Goal: Check status: Check status

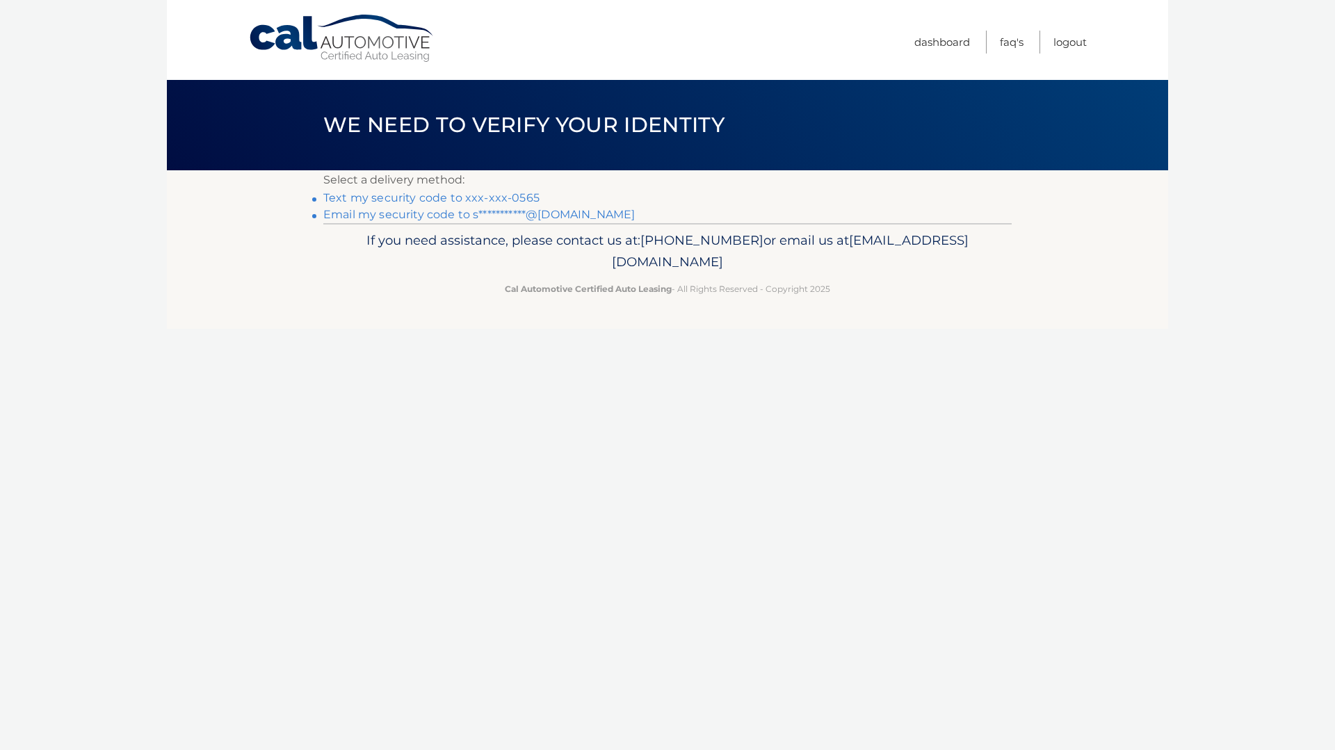
click at [477, 199] on link "Text my security code to xxx-xxx-0565" at bounding box center [431, 197] width 216 height 13
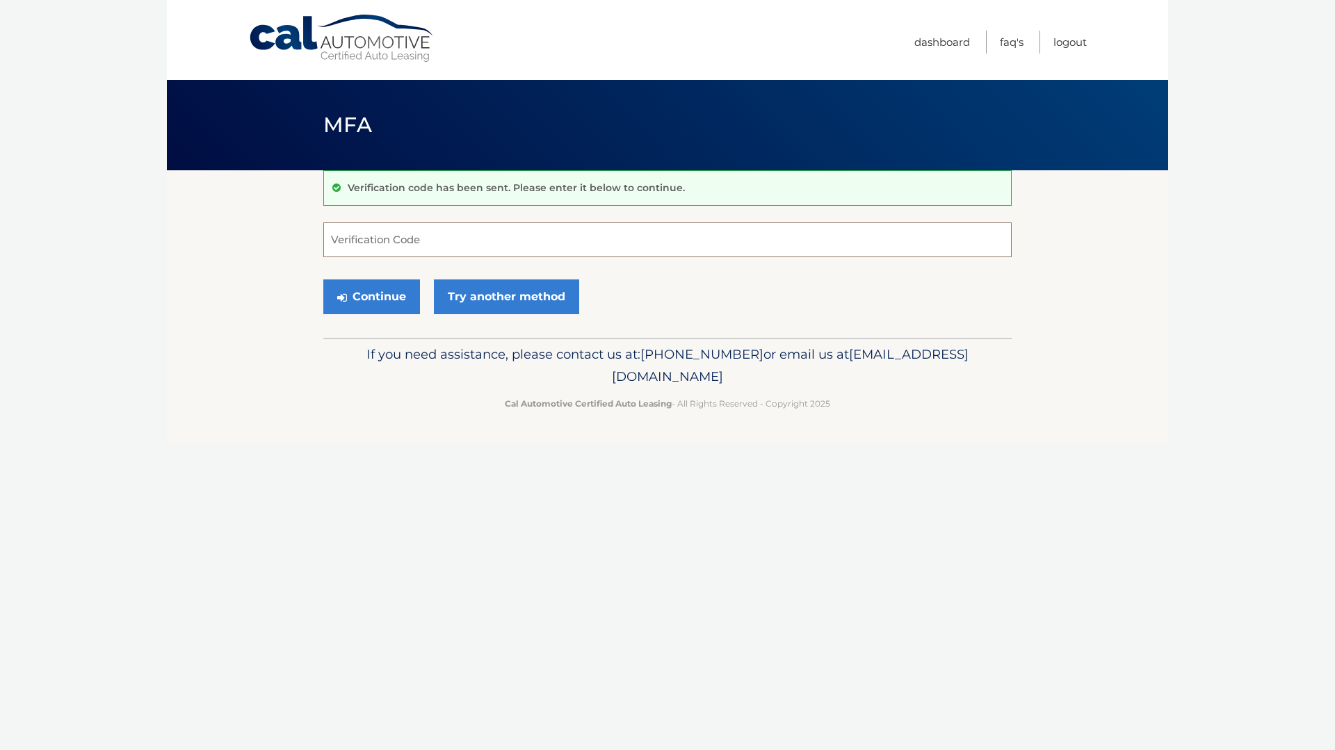
click at [520, 241] on input "Verification Code" at bounding box center [667, 239] width 688 height 35
type input "877720"
click at [376, 285] on button "Continue" at bounding box center [371, 296] width 97 height 35
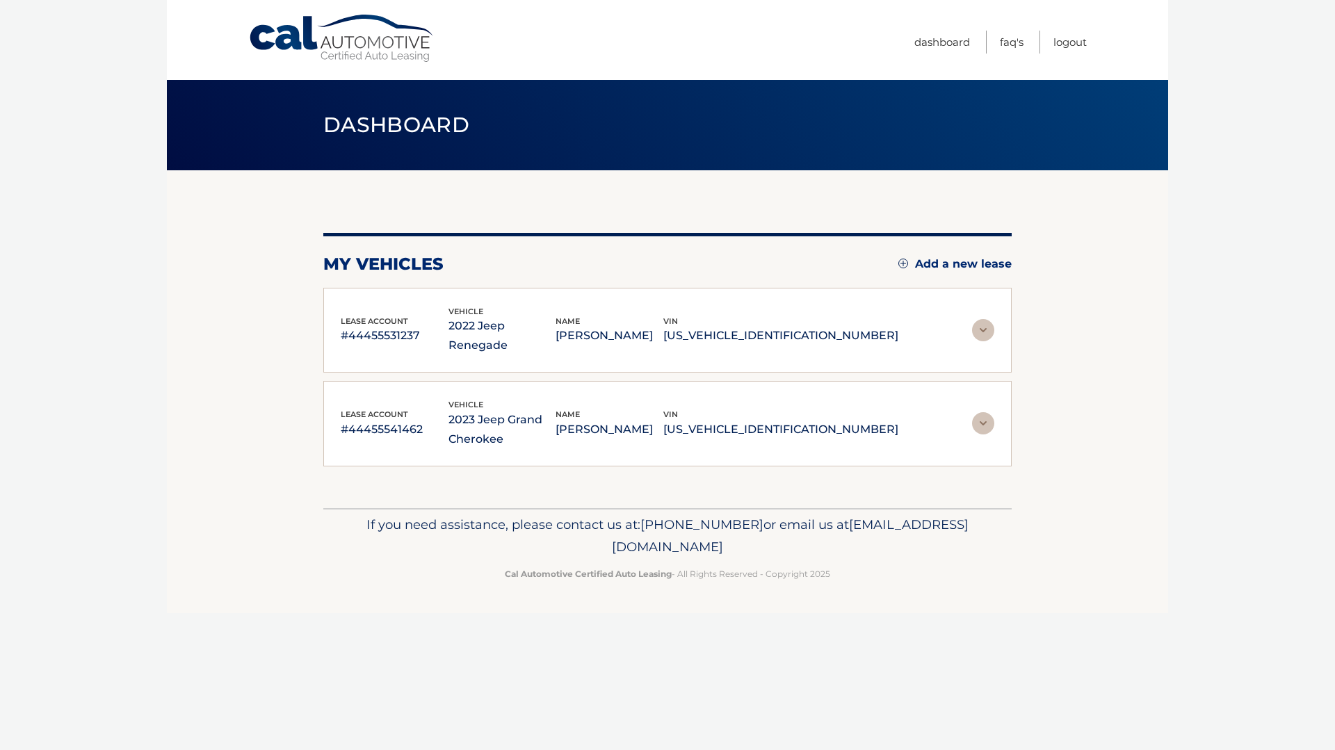
click at [984, 320] on img at bounding box center [983, 330] width 22 height 22
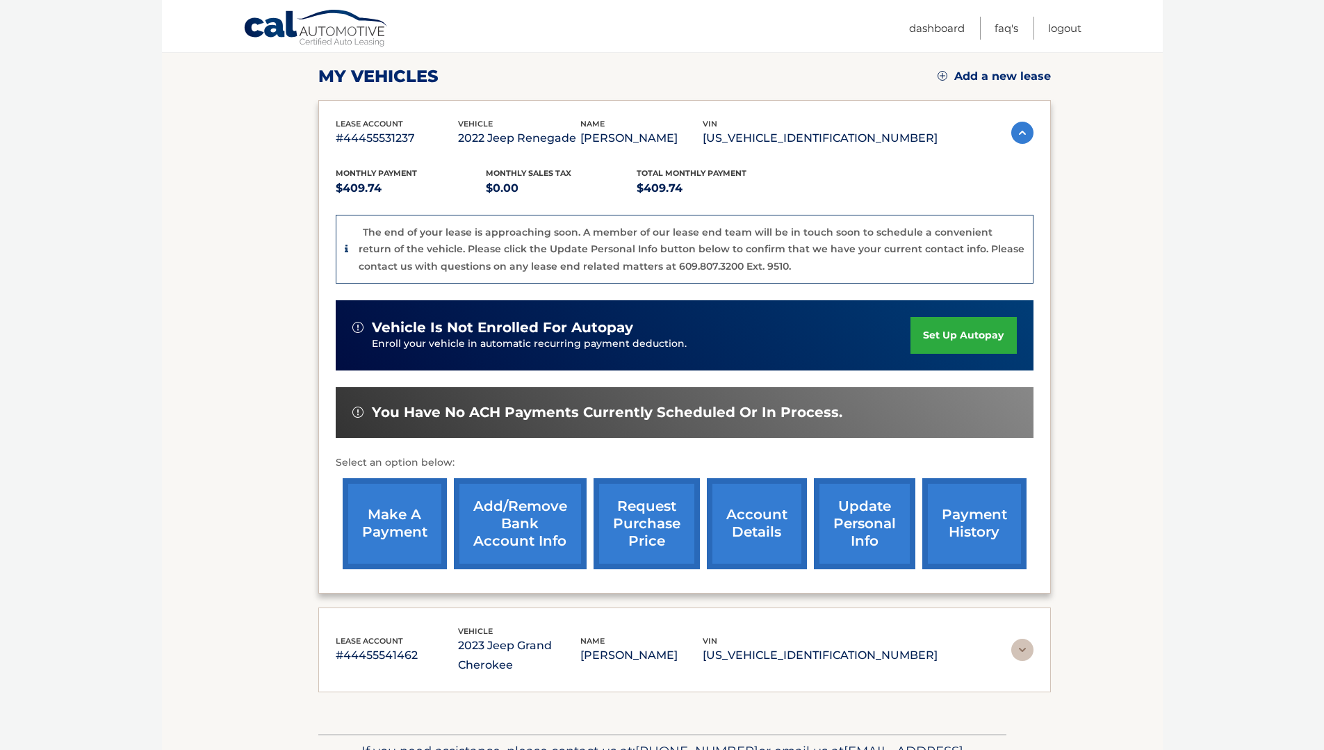
scroll to position [209, 0]
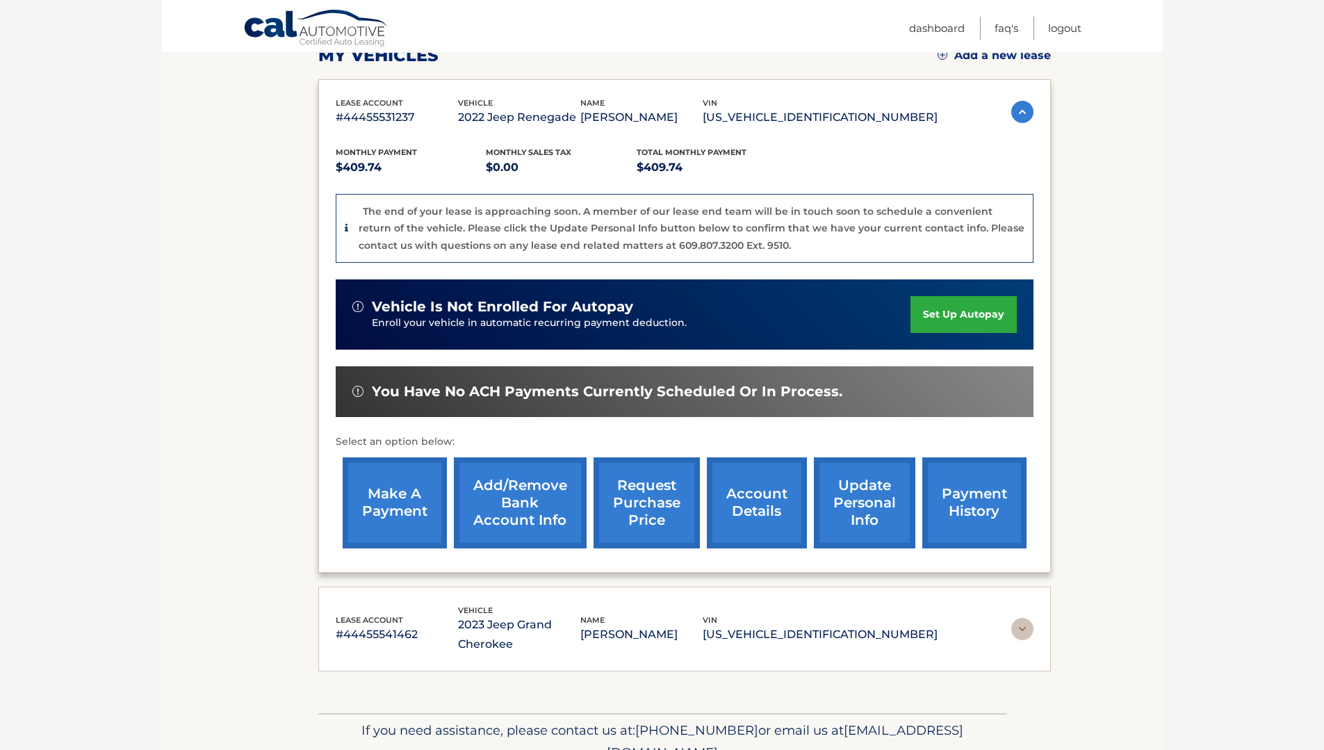
click at [758, 508] on link "account details" at bounding box center [757, 502] width 100 height 91
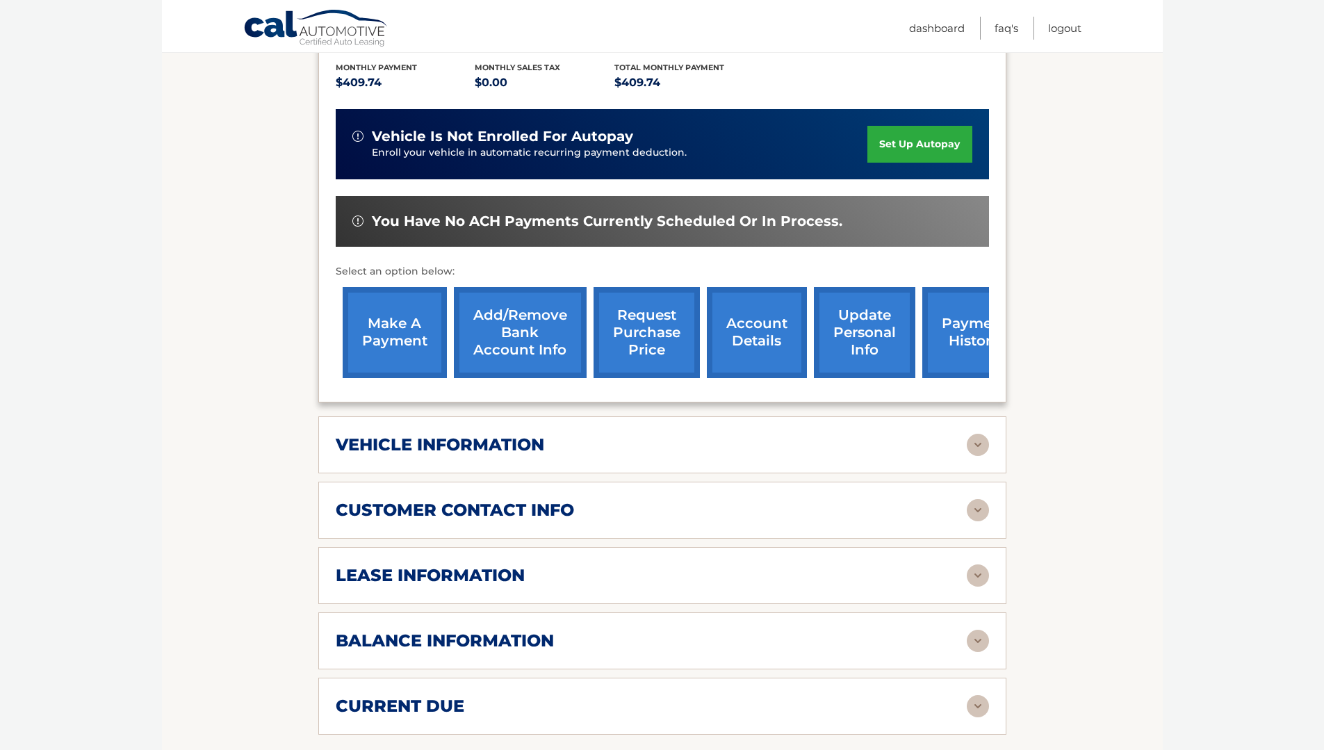
scroll to position [348, 0]
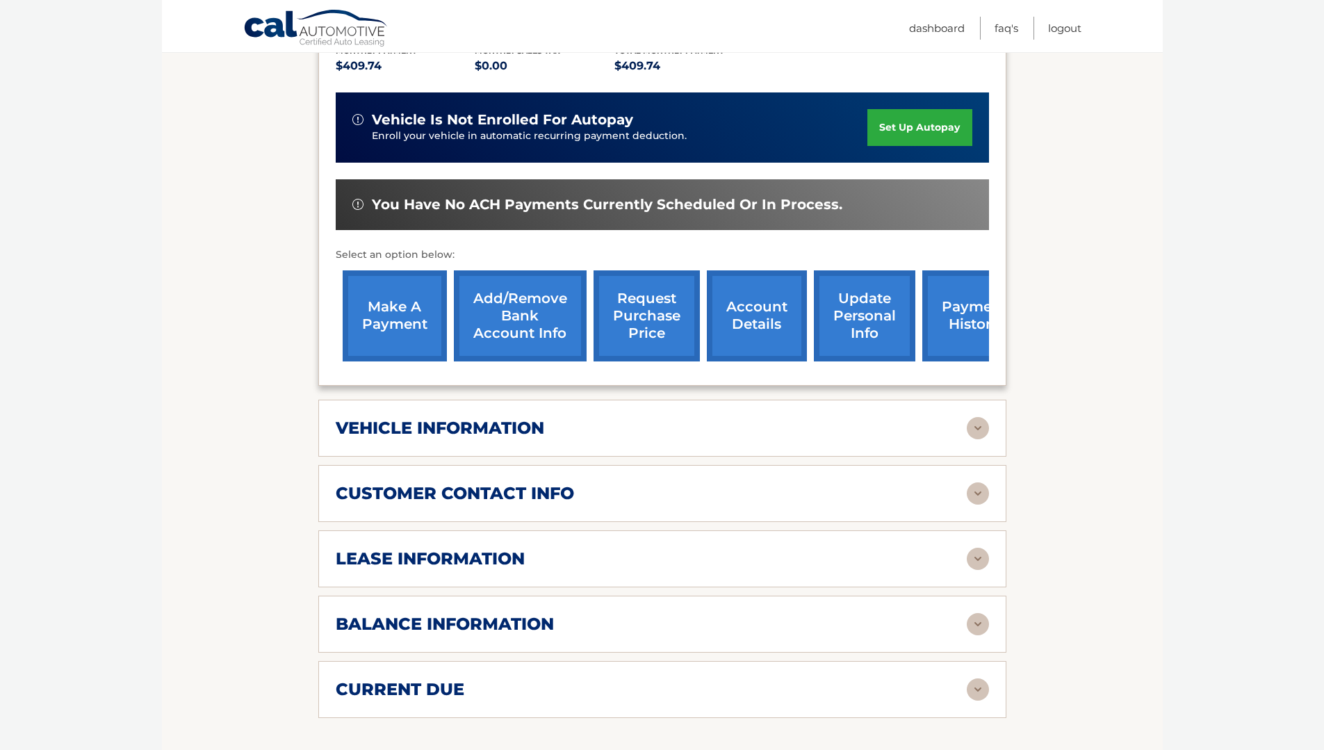
click at [970, 417] on img at bounding box center [978, 428] width 22 height 22
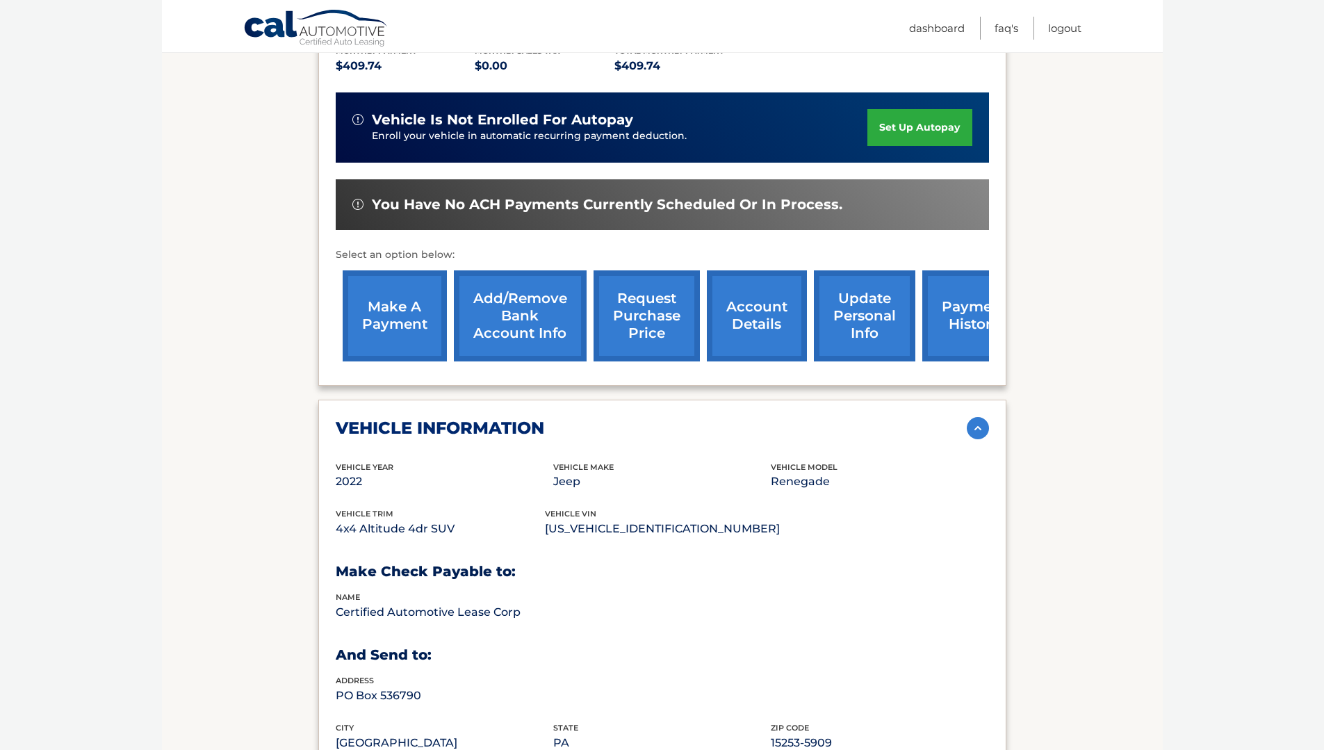
click at [977, 417] on img at bounding box center [978, 428] width 22 height 22
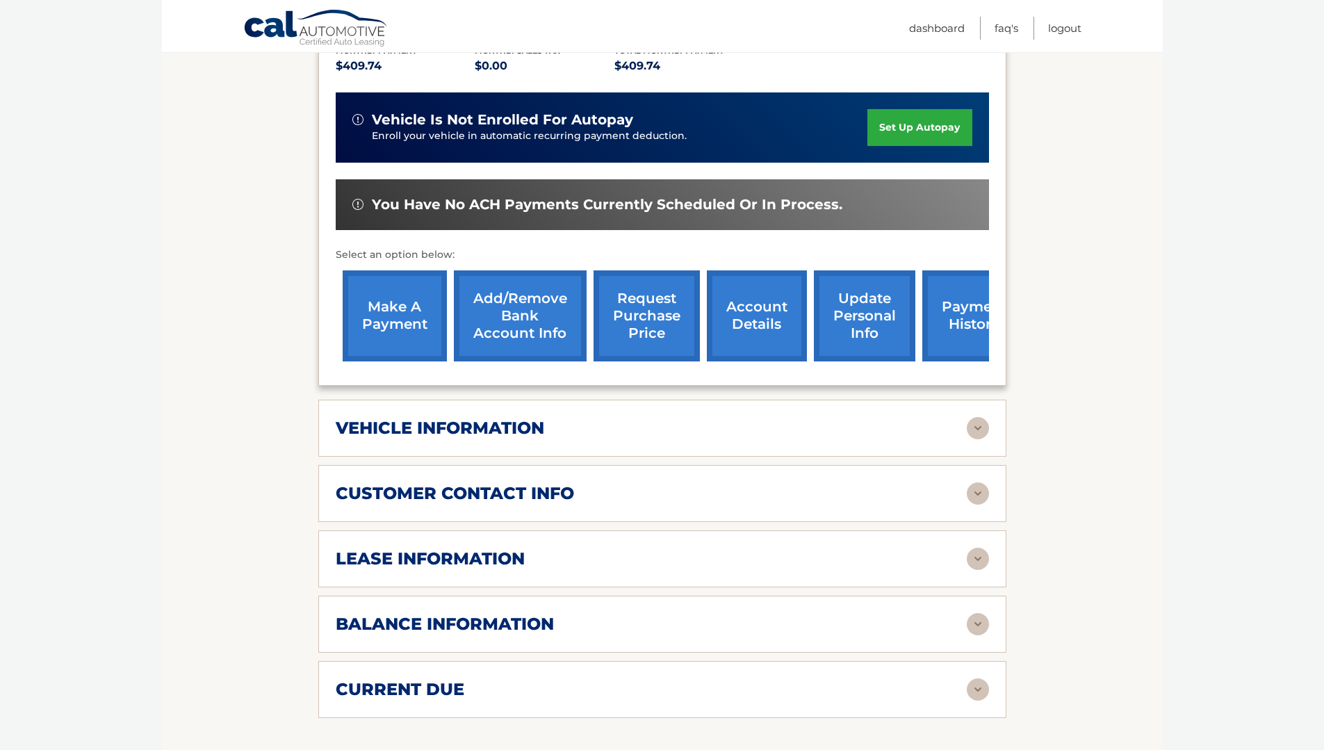
click at [967, 530] on div "lease information Contract Start Date Aug 12, 2022 Term 39 Maturity Date Nov 12…" at bounding box center [662, 558] width 688 height 57
click at [972, 548] on img at bounding box center [978, 559] width 22 height 22
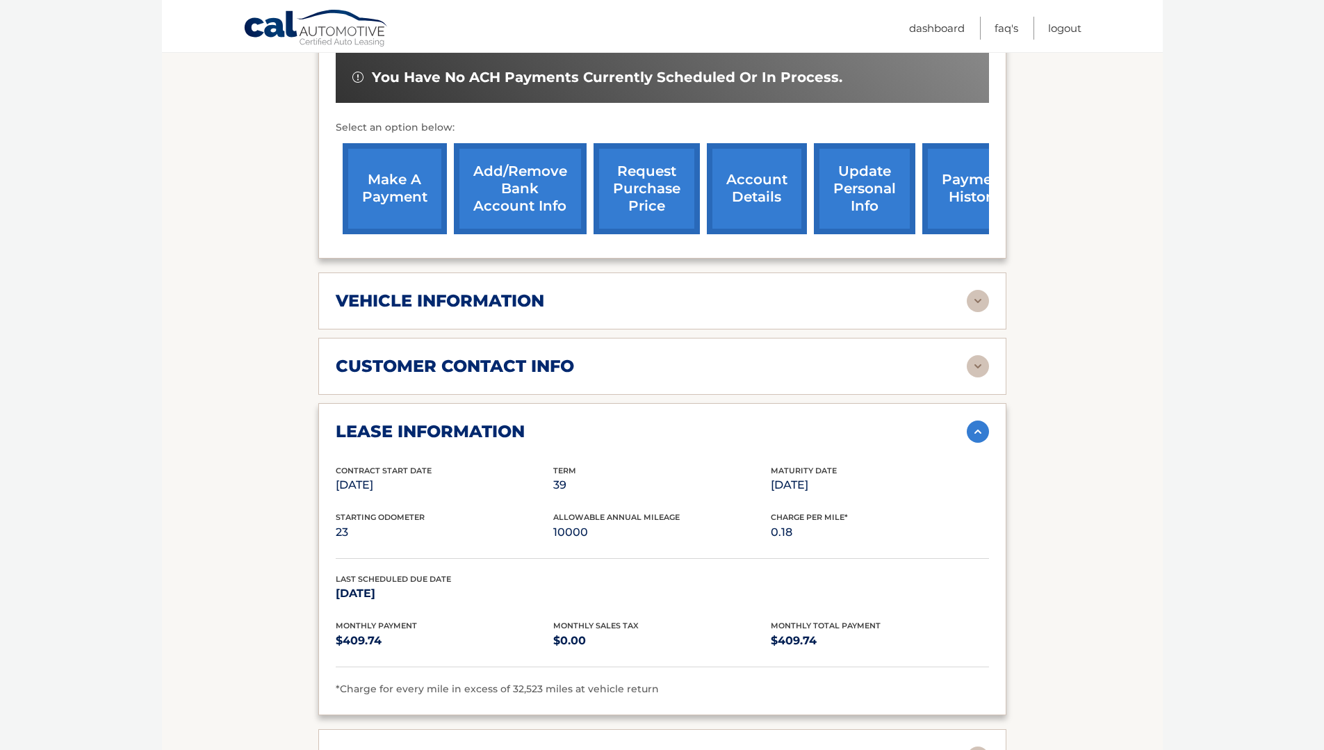
scroll to position [487, 0]
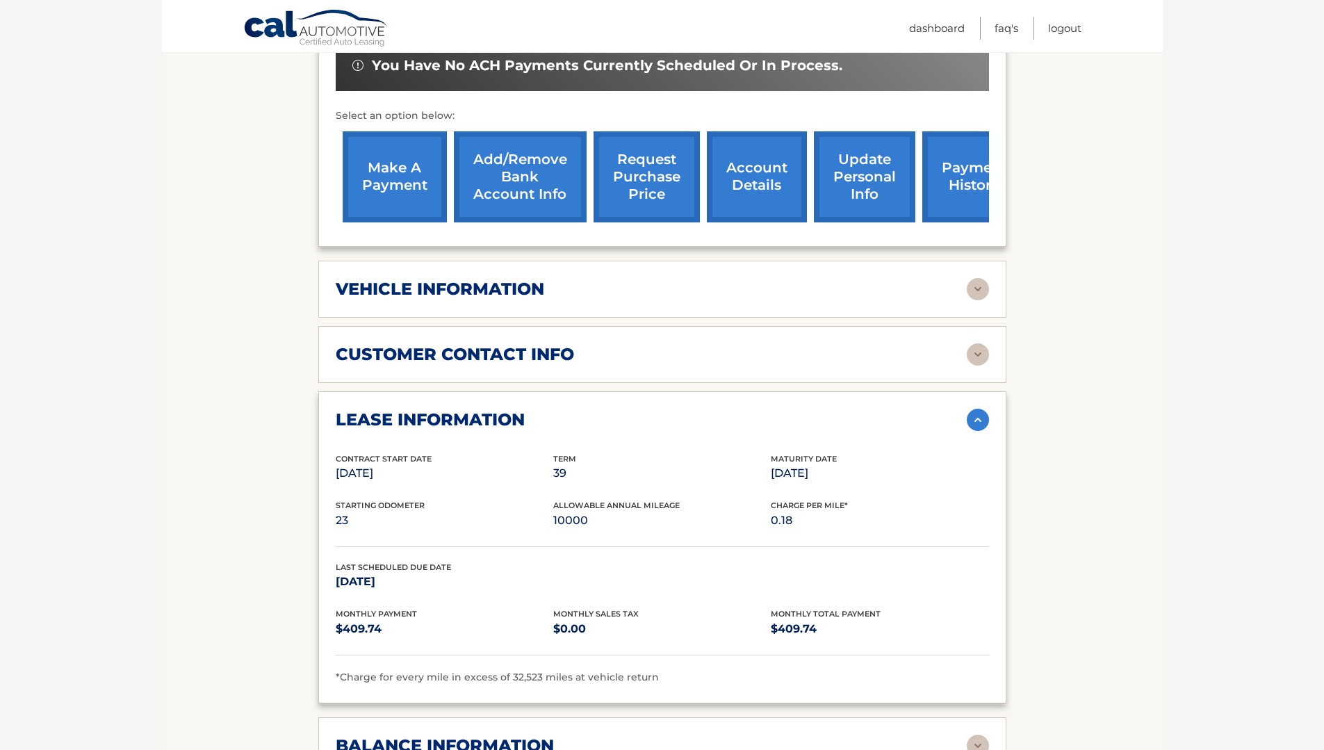
click at [977, 409] on img at bounding box center [978, 420] width 22 height 22
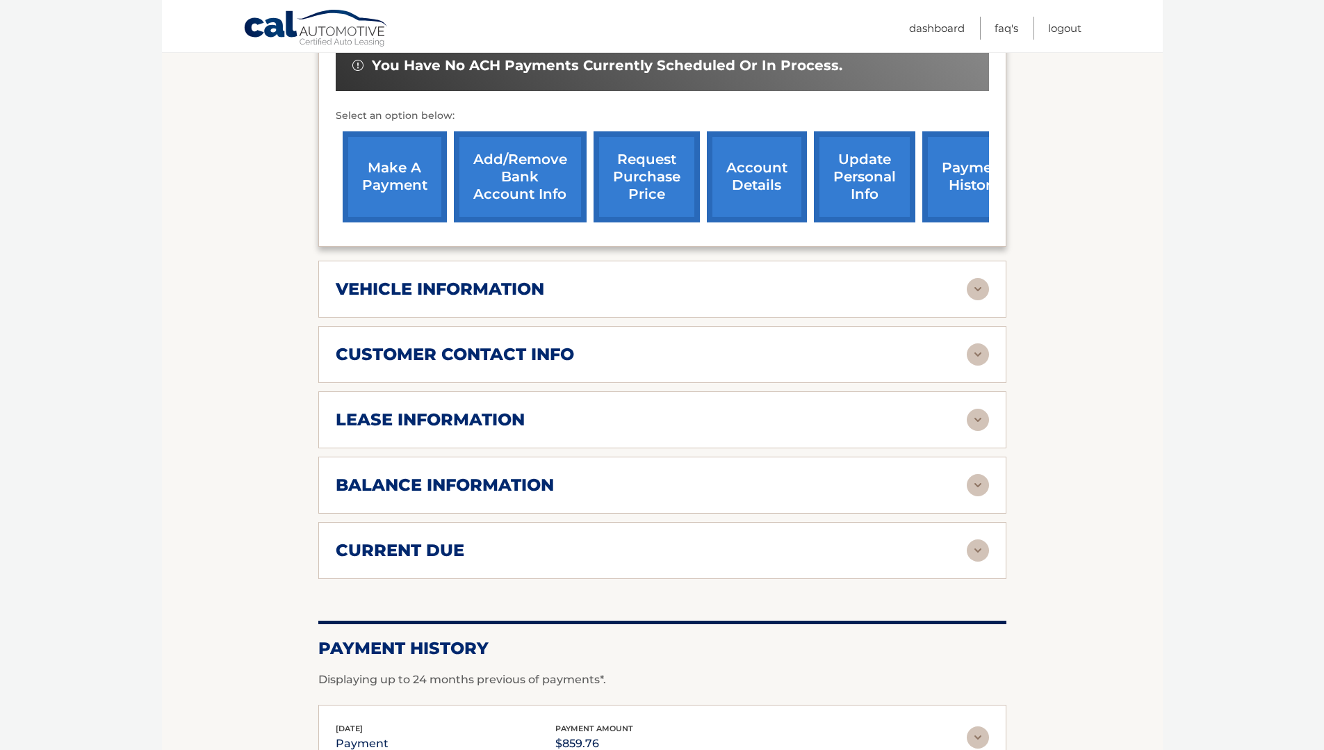
click at [983, 474] on img at bounding box center [978, 485] width 22 height 22
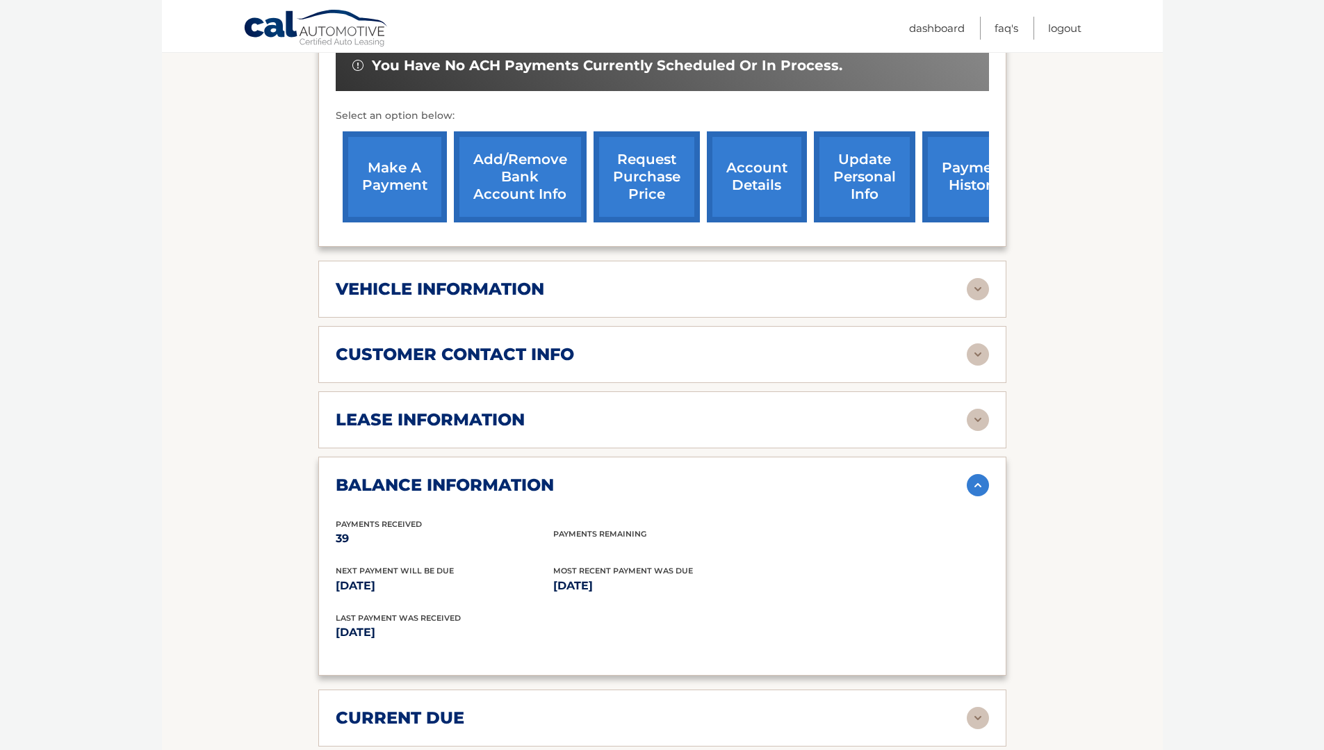
click at [983, 474] on img at bounding box center [978, 485] width 22 height 22
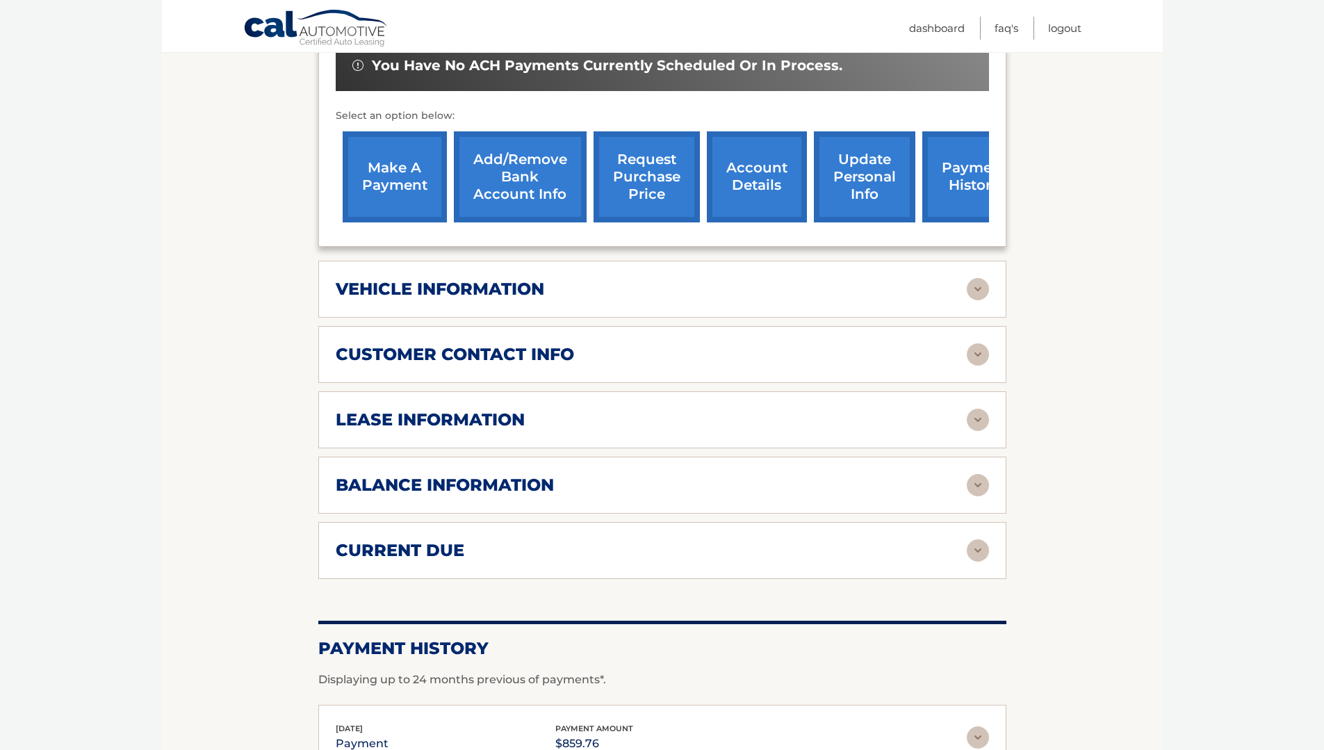
click at [983, 474] on img at bounding box center [978, 485] width 22 height 22
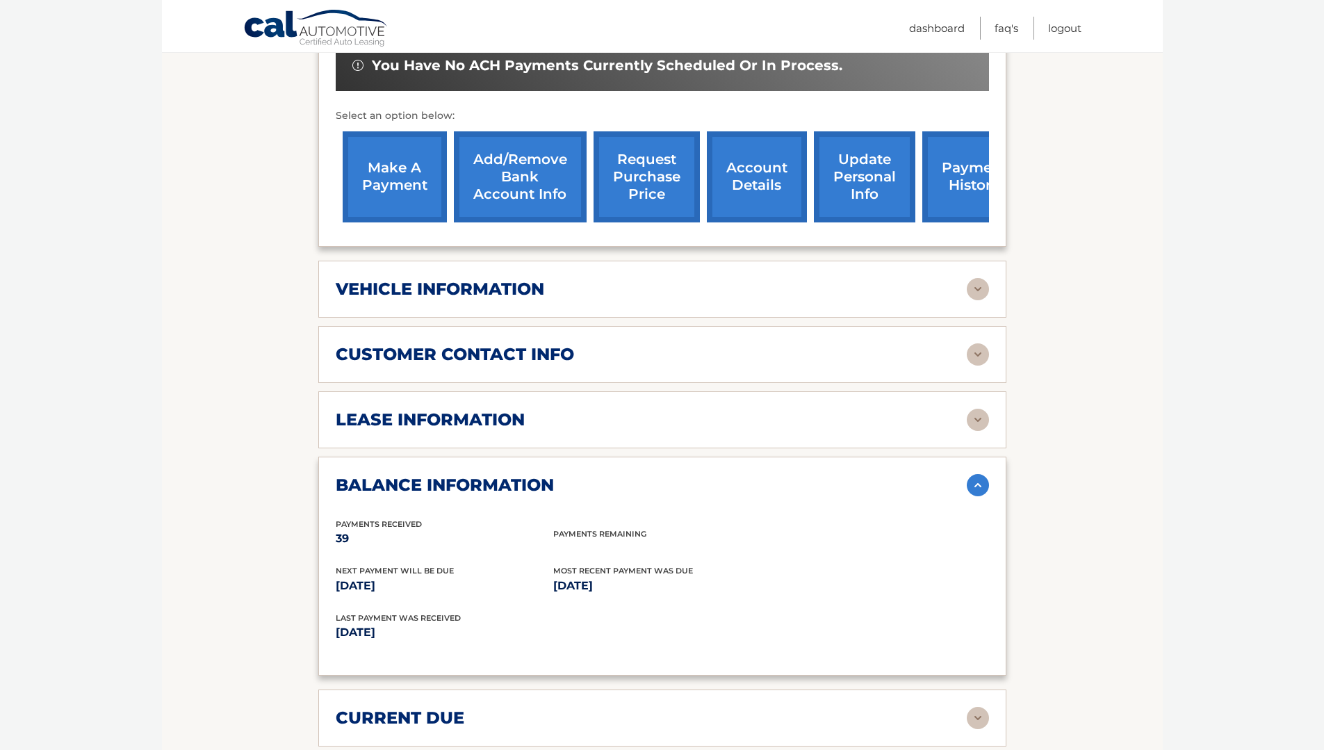
click at [983, 474] on img at bounding box center [978, 485] width 22 height 22
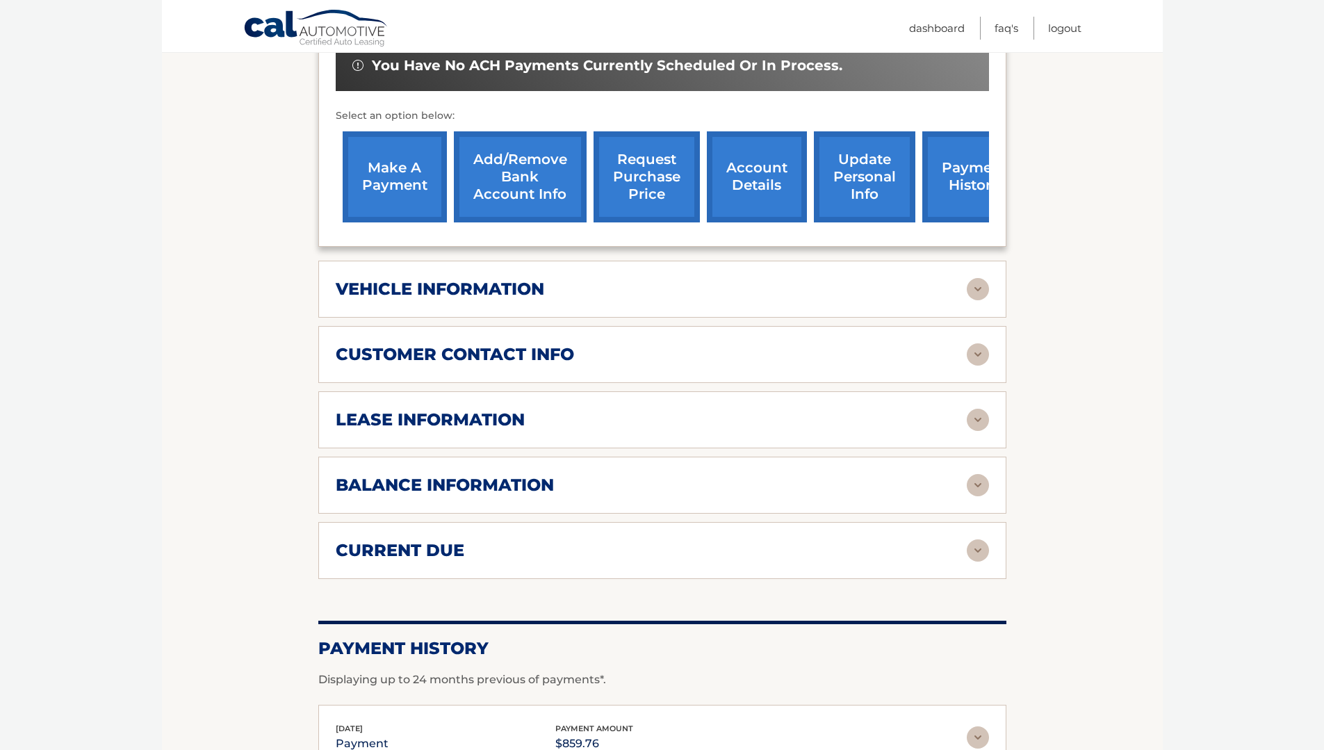
click at [974, 539] on img at bounding box center [978, 550] width 22 height 22
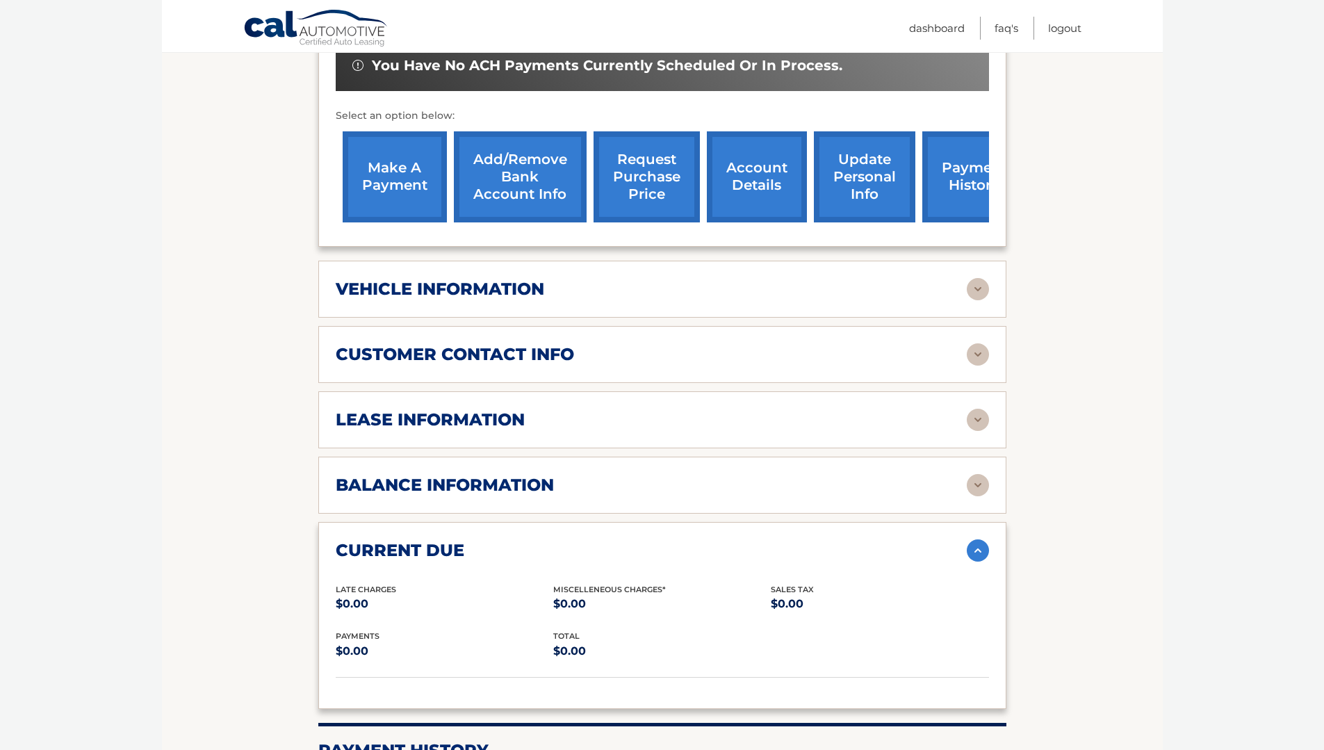
click at [974, 539] on img at bounding box center [978, 550] width 22 height 22
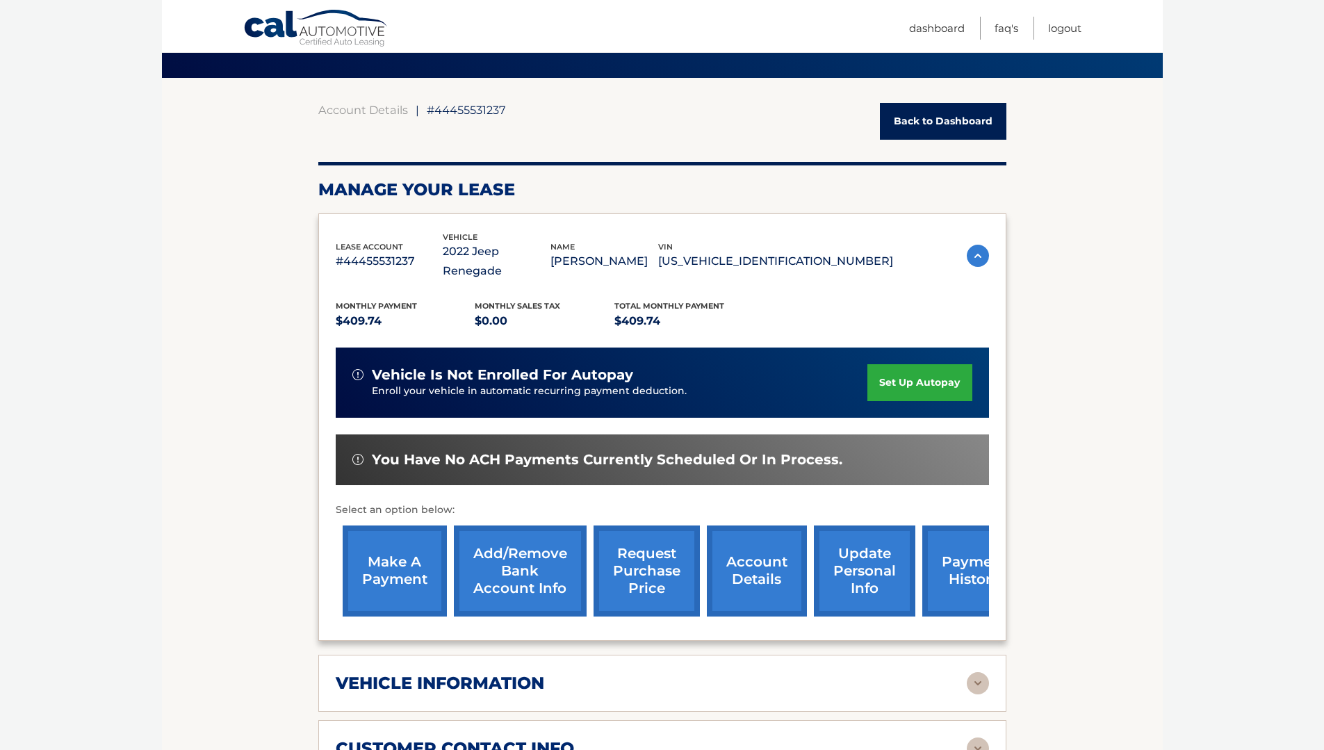
scroll to position [5, 0]
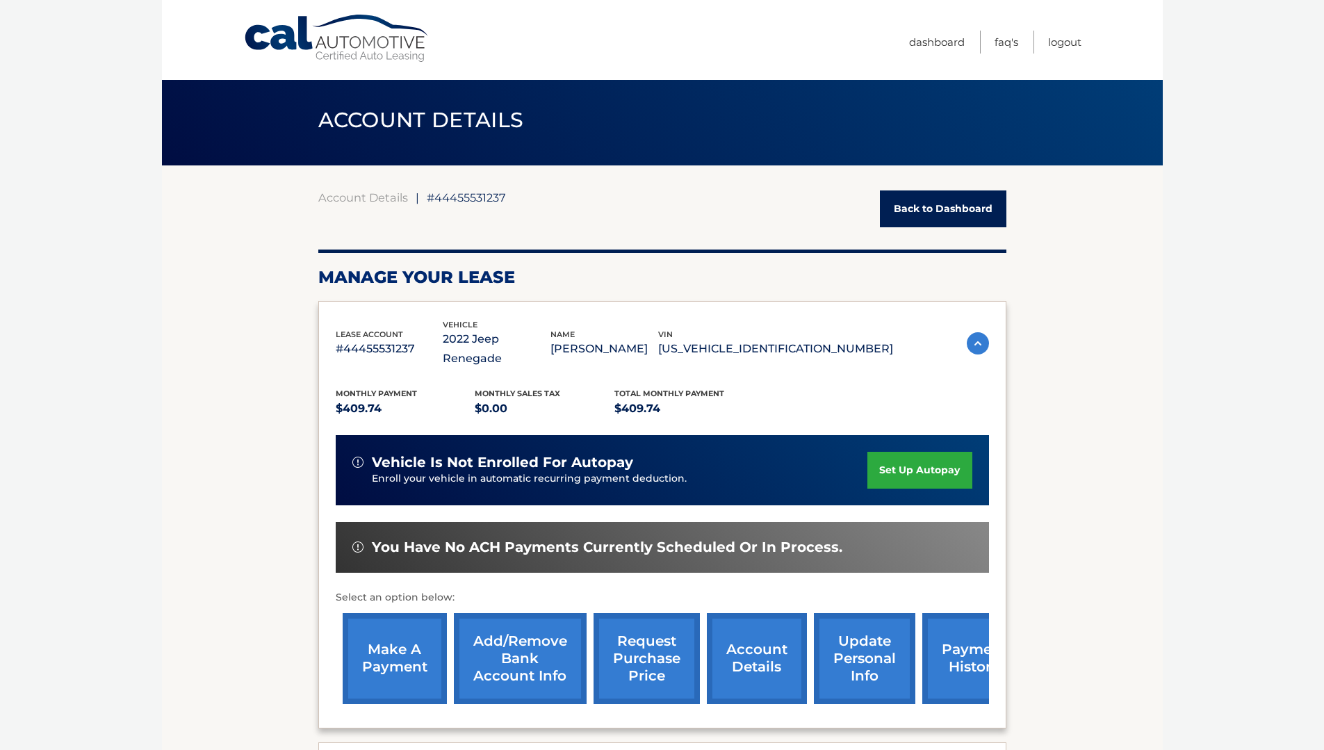
click at [961, 210] on link "Back to Dashboard" at bounding box center [943, 208] width 127 height 37
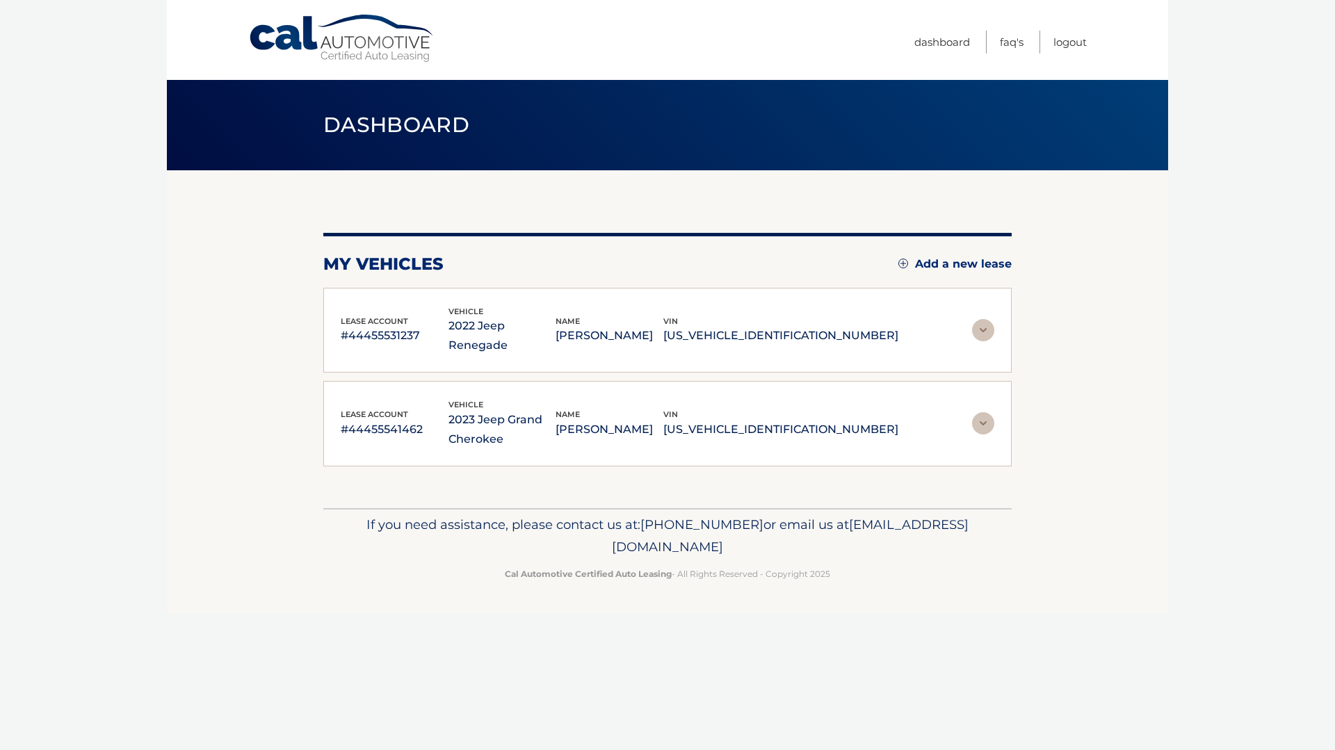
click at [979, 412] on img at bounding box center [983, 423] width 22 height 22
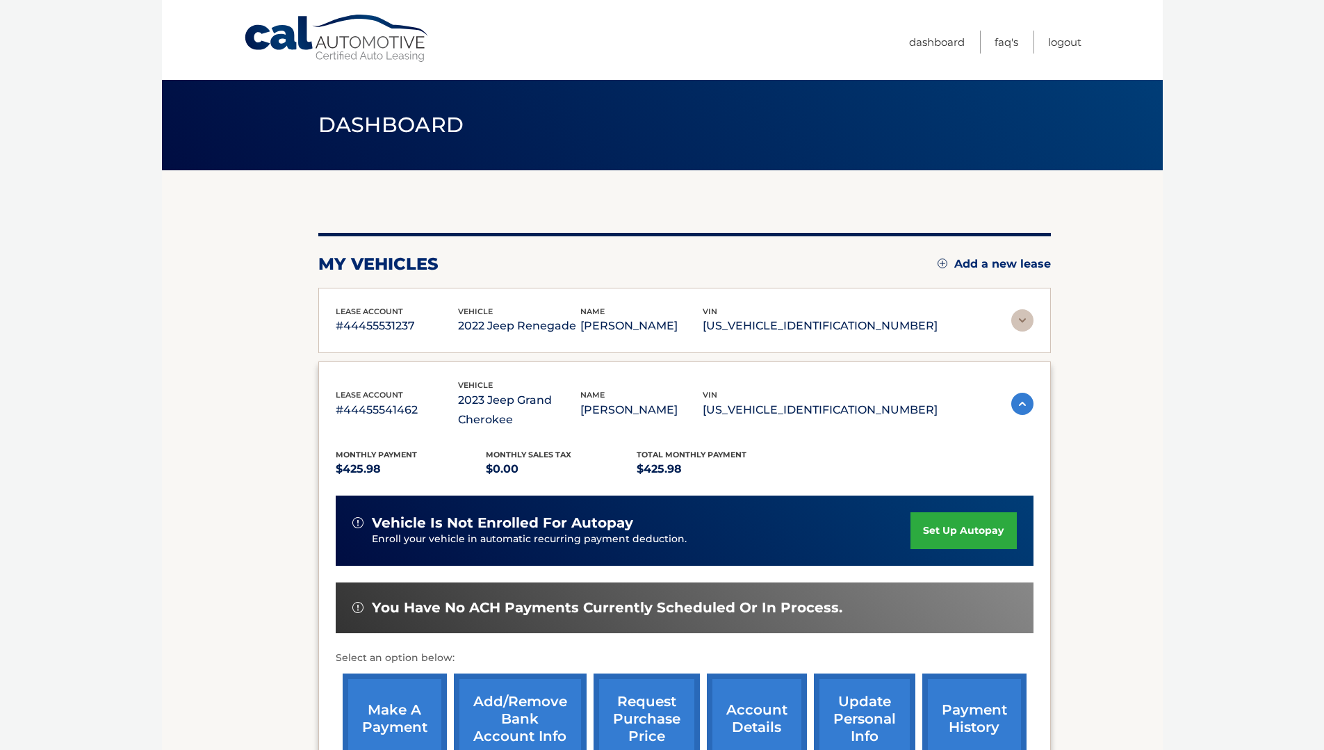
click at [1014, 398] on img at bounding box center [1022, 404] width 22 height 22
